Goal: Task Accomplishment & Management: Manage account settings

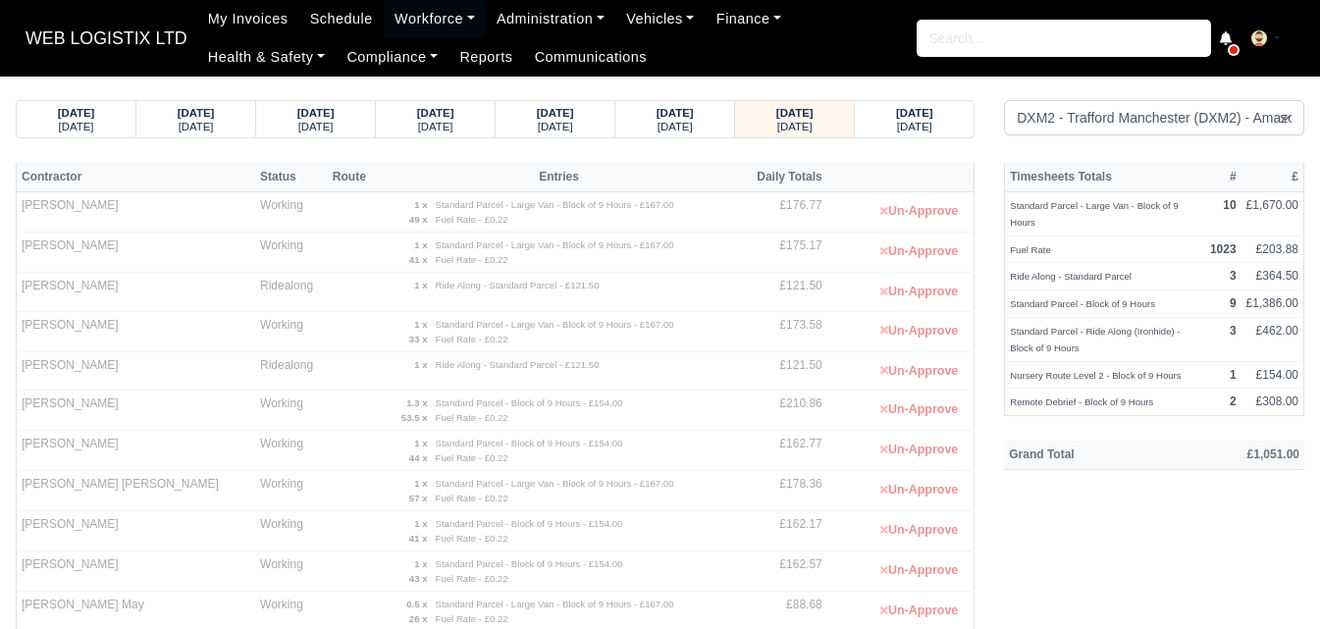
select select "1"
click at [413, 9] on link "Workforce" at bounding box center [435, 19] width 102 height 38
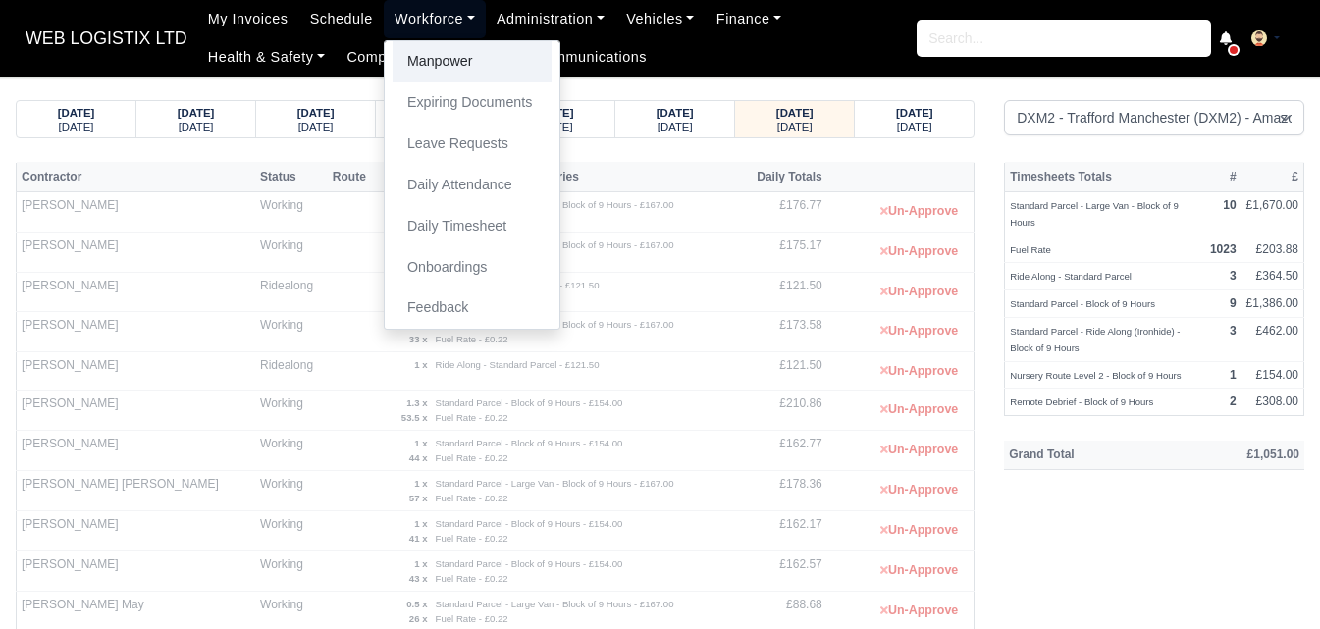
click at [421, 51] on link "Manpower" at bounding box center [471, 61] width 159 height 41
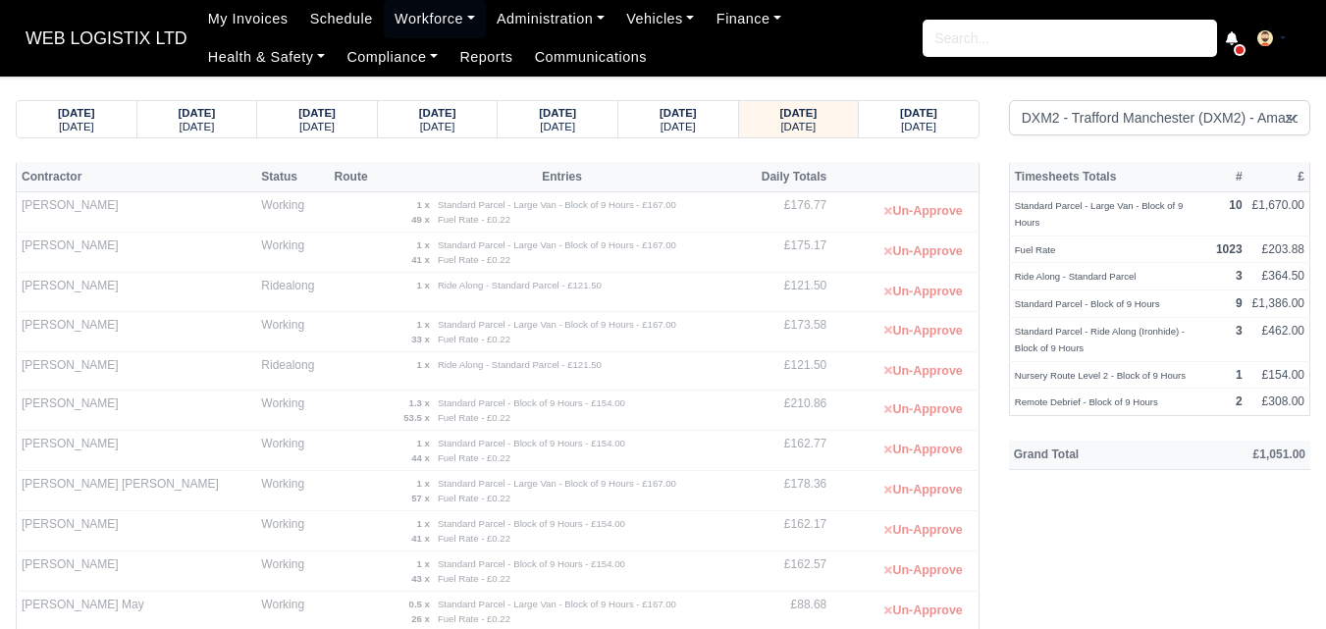
select select "1"
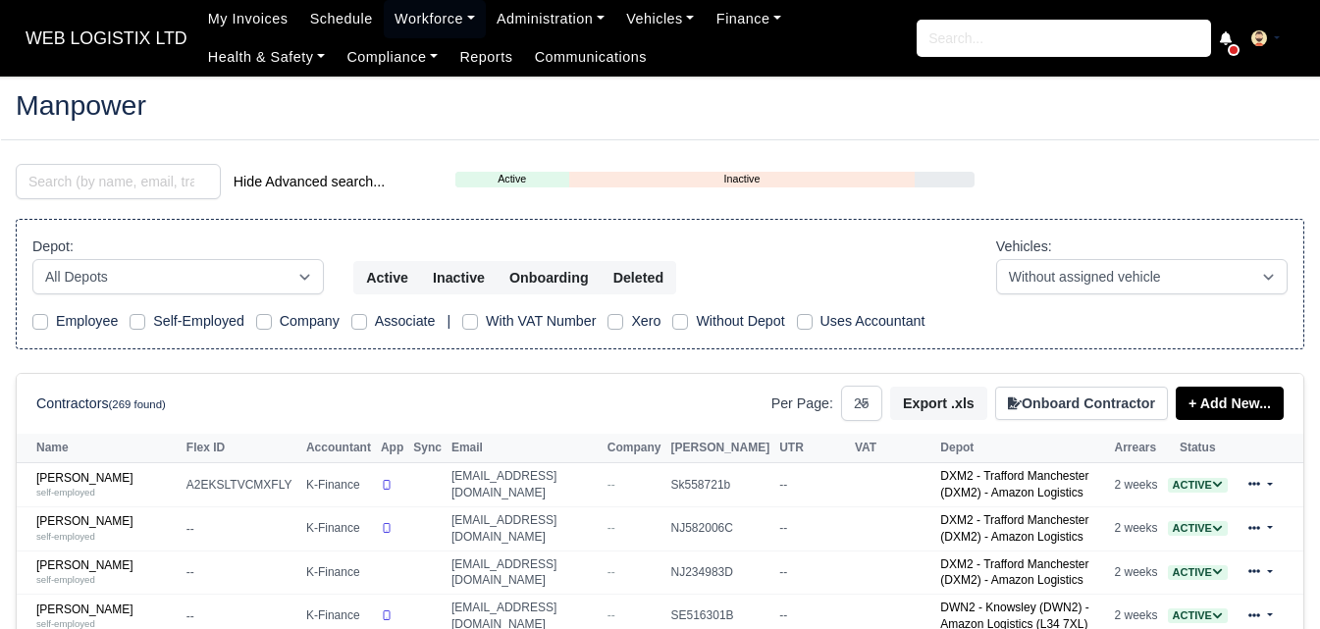
select select "25"
click at [122, 186] on input "search" at bounding box center [118, 181] width 205 height 35
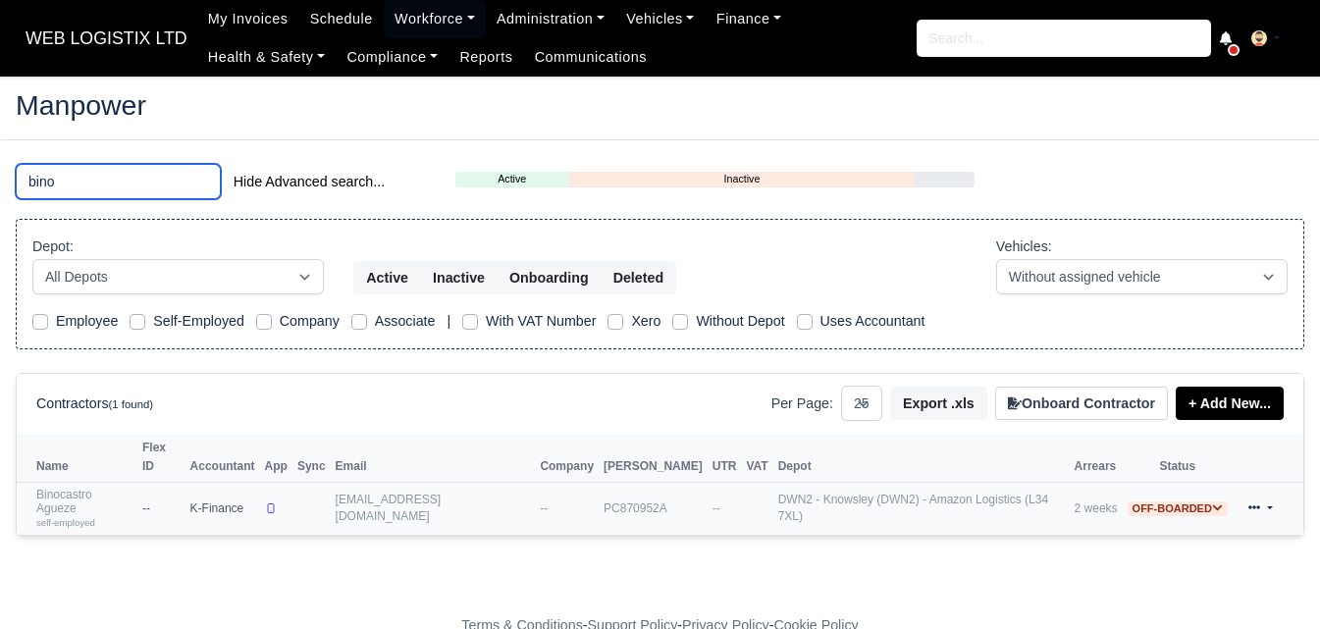
type input "bino"
click at [80, 488] on link "Binocastro Agueze self-employed" at bounding box center [84, 509] width 96 height 42
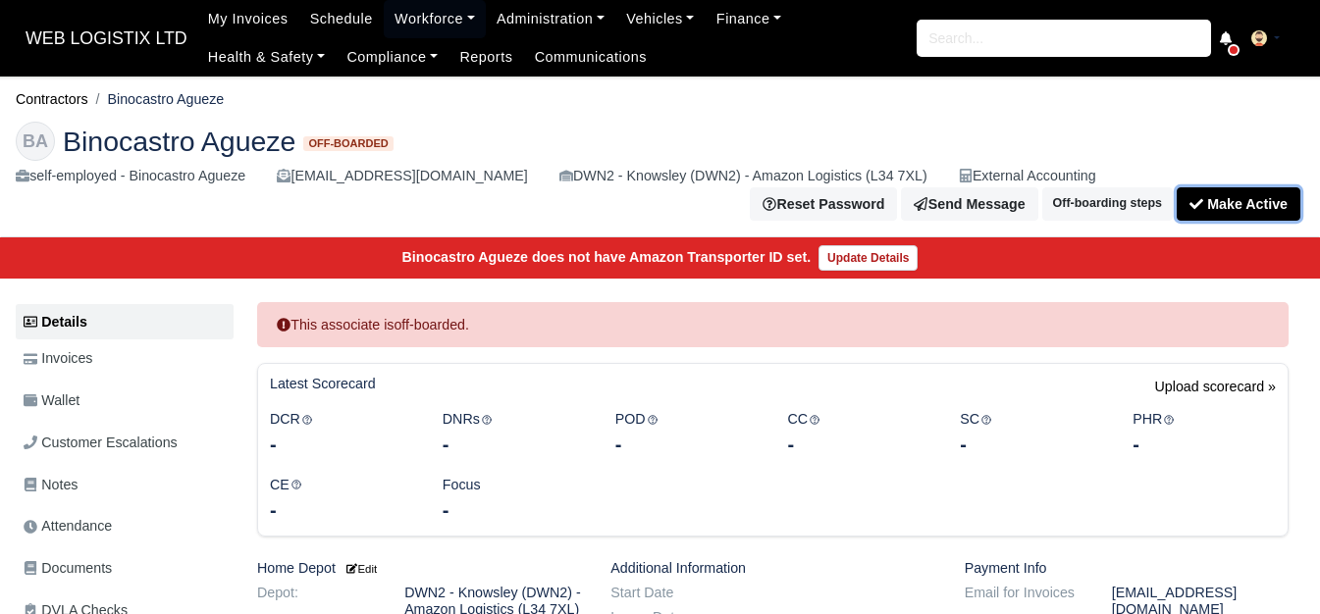
click at [1205, 188] on button "Make Active" at bounding box center [1238, 203] width 124 height 33
